Goal: Information Seeking & Learning: Learn about a topic

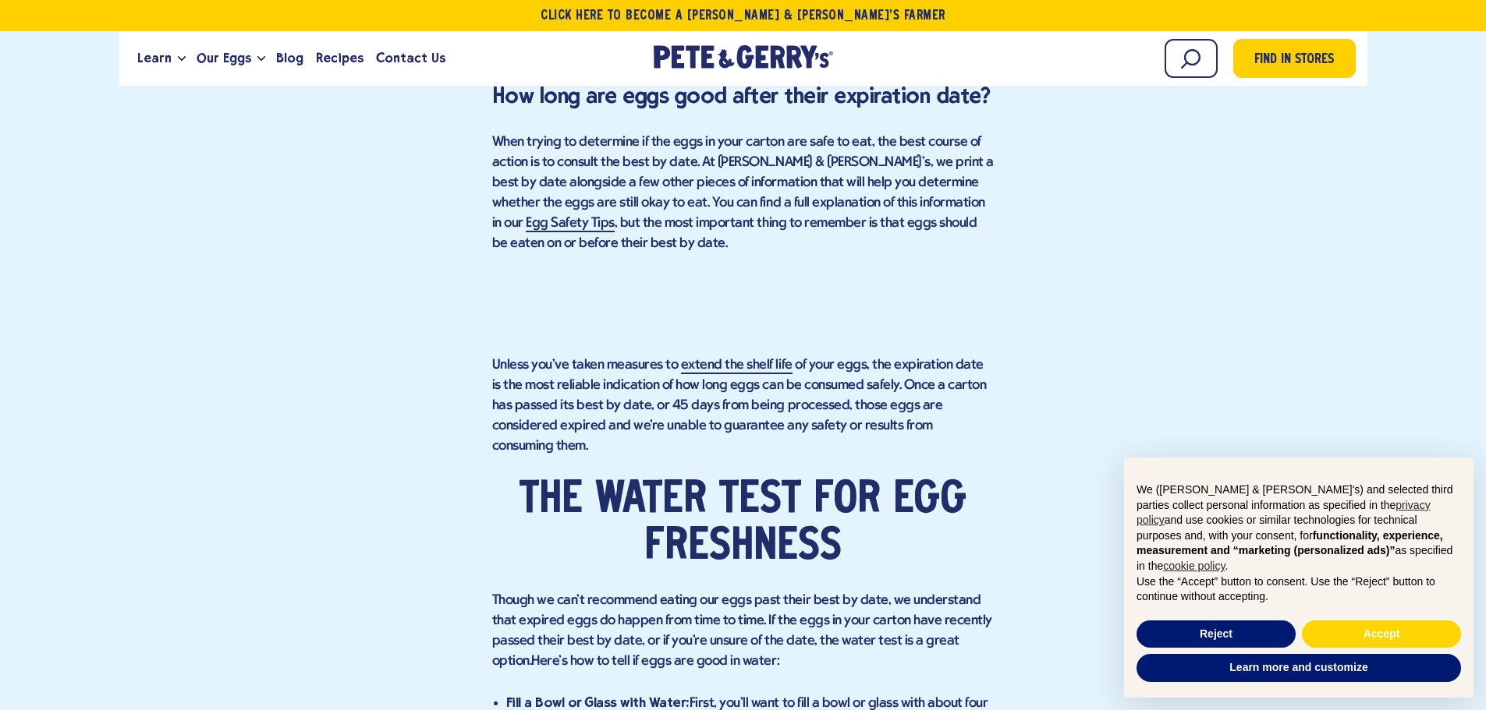
scroll to position [1437, 0]
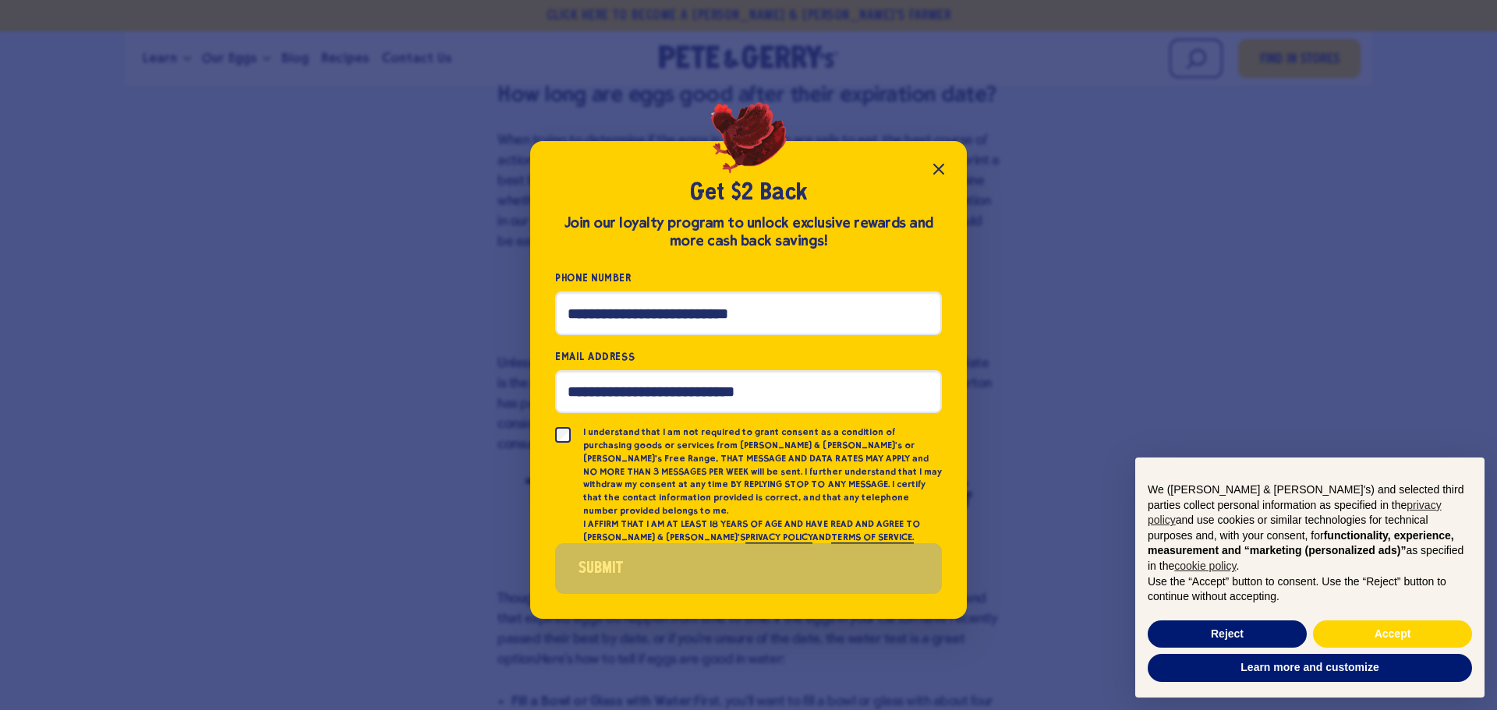
click at [949, 177] on button "Close popup" at bounding box center [938, 169] width 31 height 31
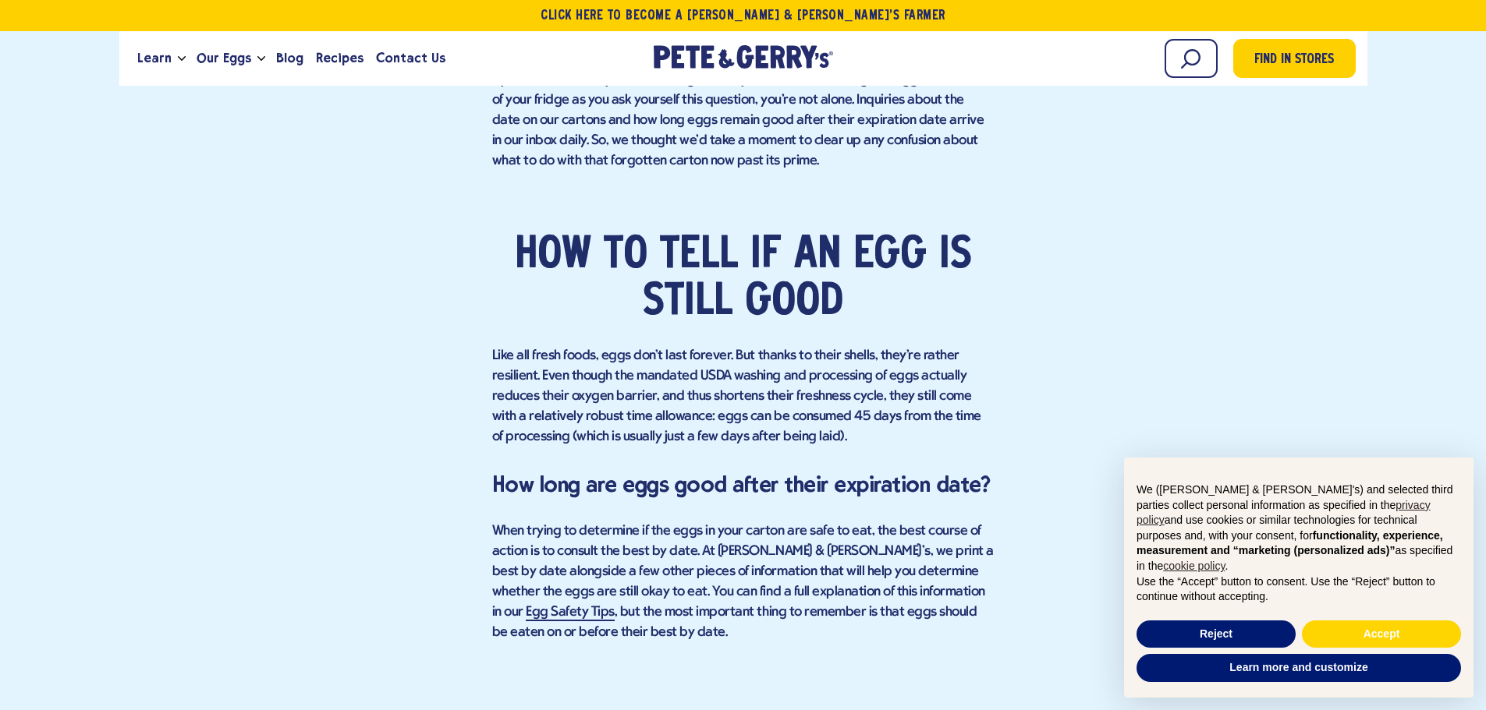
scroll to position [1045, 0]
drag, startPoint x: 487, startPoint y: 353, endPoint x: 873, endPoint y: 358, distance: 385.3
drag, startPoint x: 486, startPoint y: 353, endPoint x: 538, endPoint y: 373, distance: 56.1
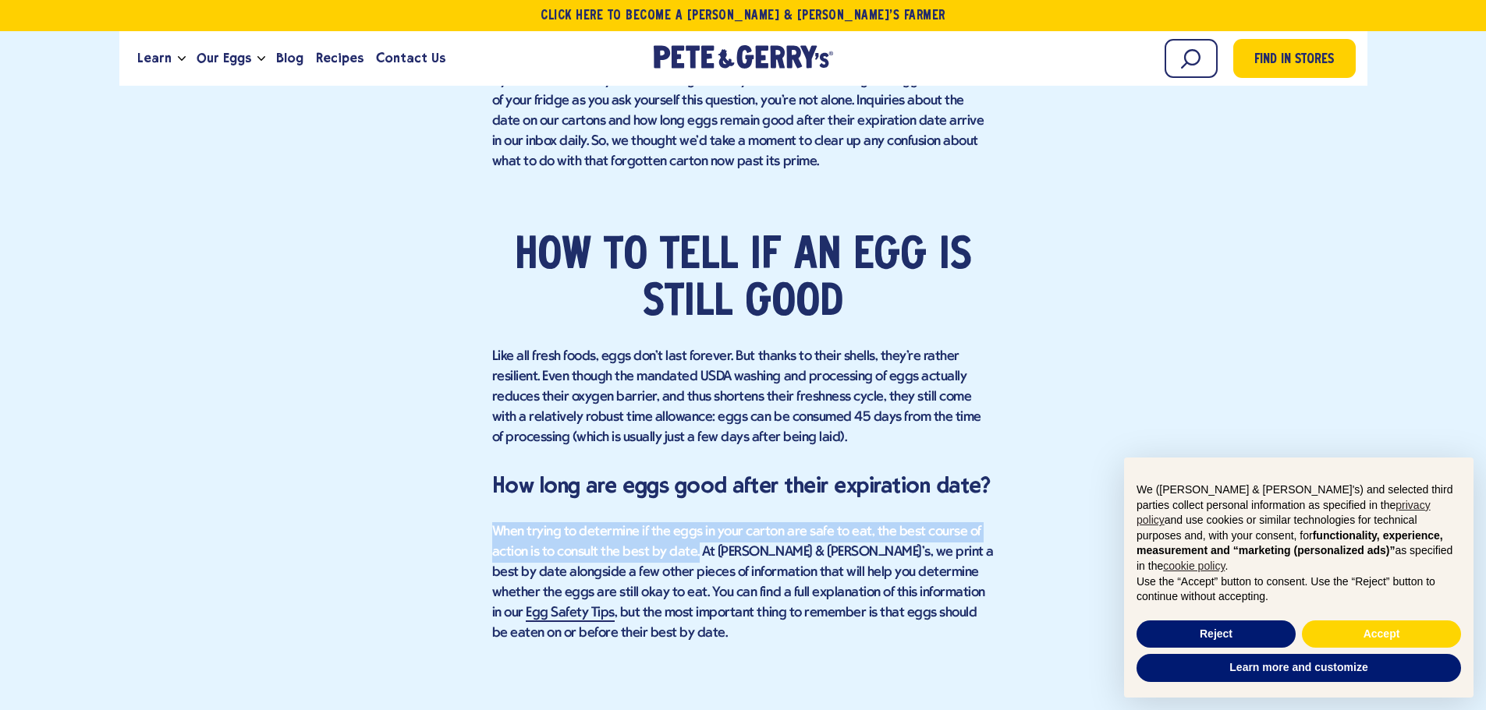
copy p "When trying to determine if the eggs in your carton are safe to eat, the best c…"
drag, startPoint x: 492, startPoint y: 529, endPoint x: 696, endPoint y: 546, distance: 204.3
click at [696, 546] on p "When trying to determine if the eggs in your carton are safe to eat, the best c…" at bounding box center [743, 584] width 502 height 122
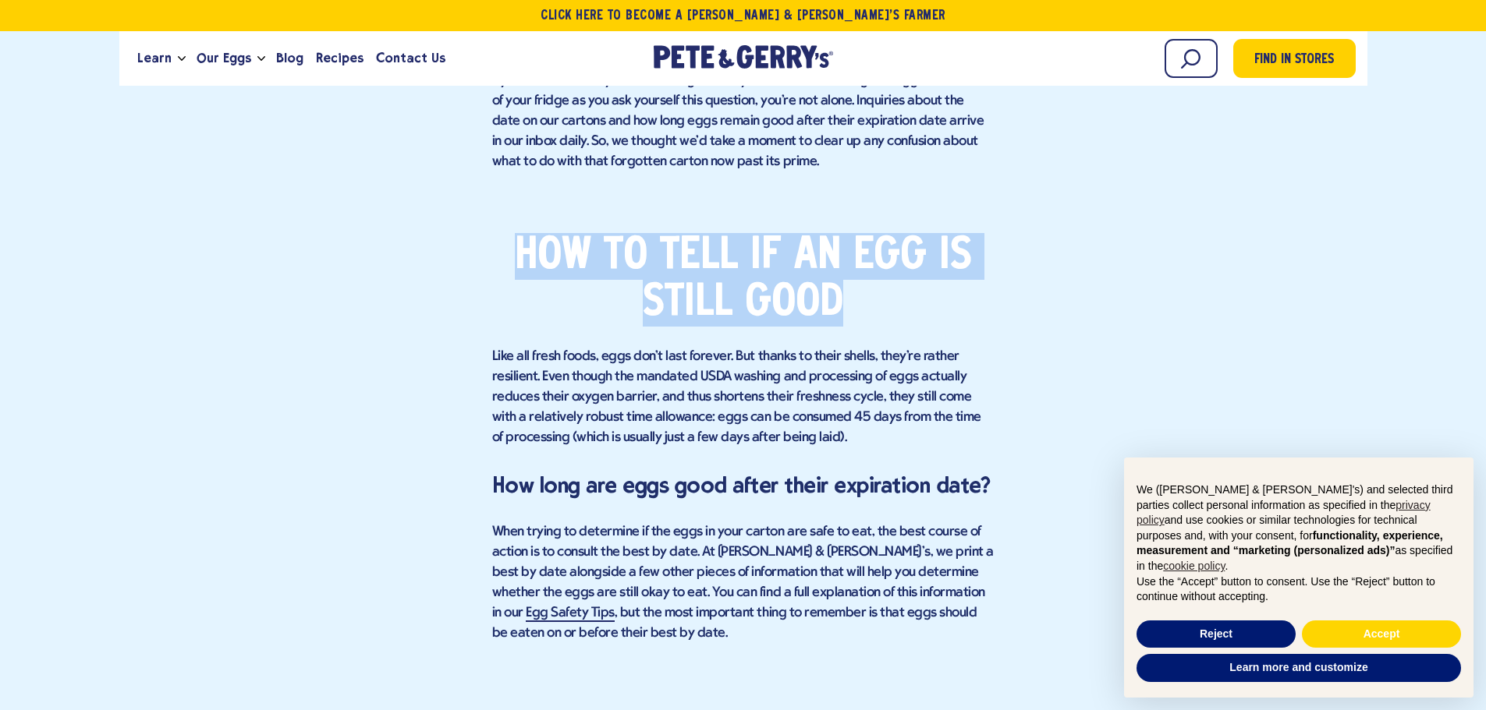
drag, startPoint x: 514, startPoint y: 257, endPoint x: 846, endPoint y: 289, distance: 333.8
click at [846, 289] on h2 "How to tell if an egg is still good" at bounding box center [743, 280] width 502 height 94
copy h2 "How to tell if an egg is still good"
